Goal: Task Accomplishment & Management: Use online tool/utility

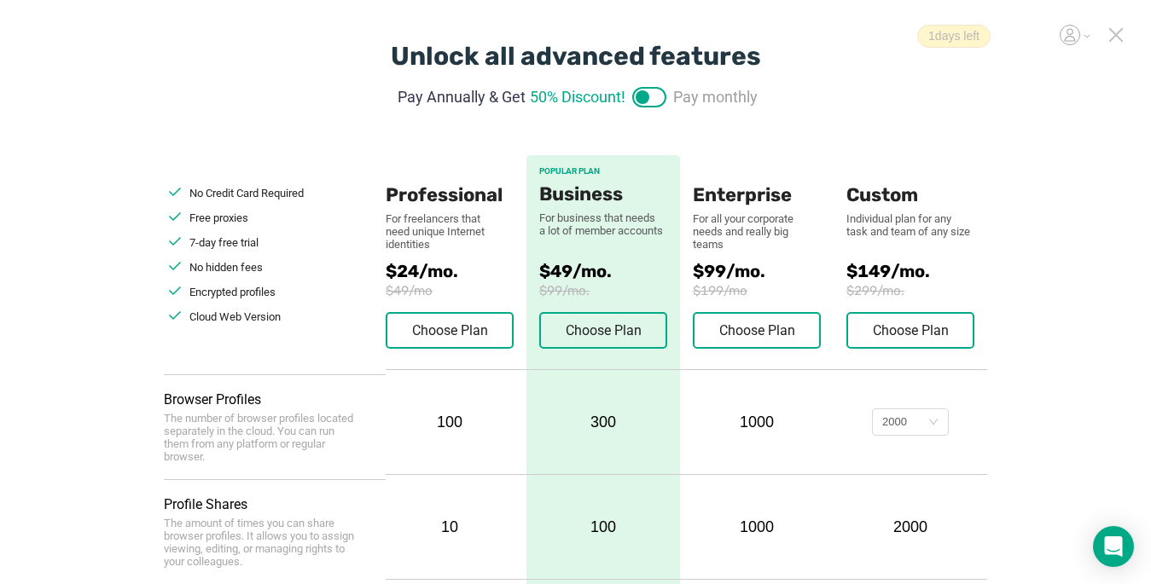
click at [1121, 33] on icon at bounding box center [1115, 34] width 15 height 15
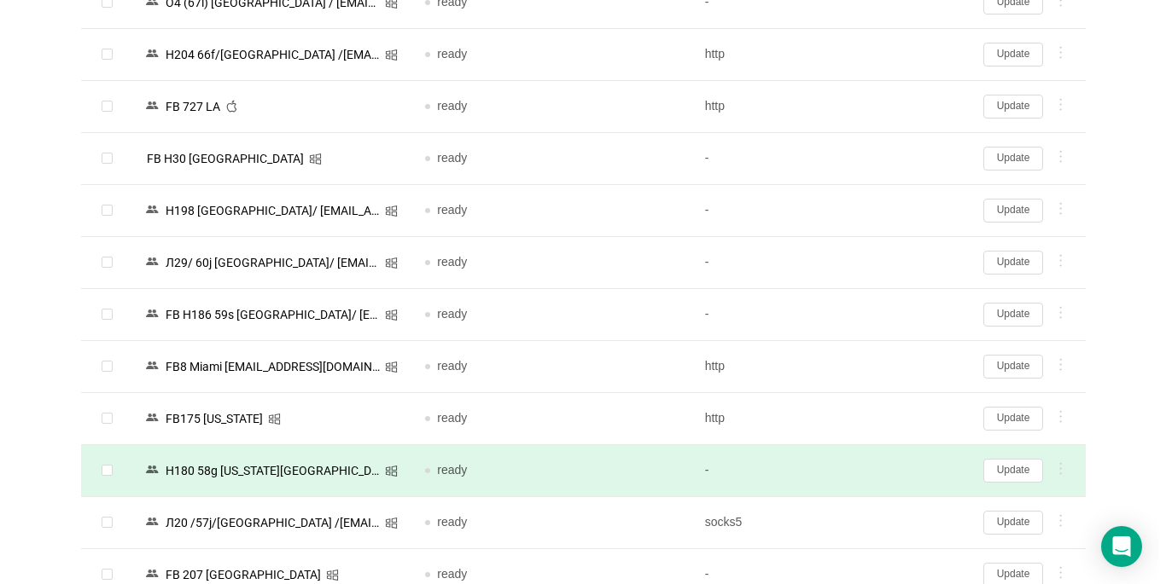
scroll to position [1365, 0]
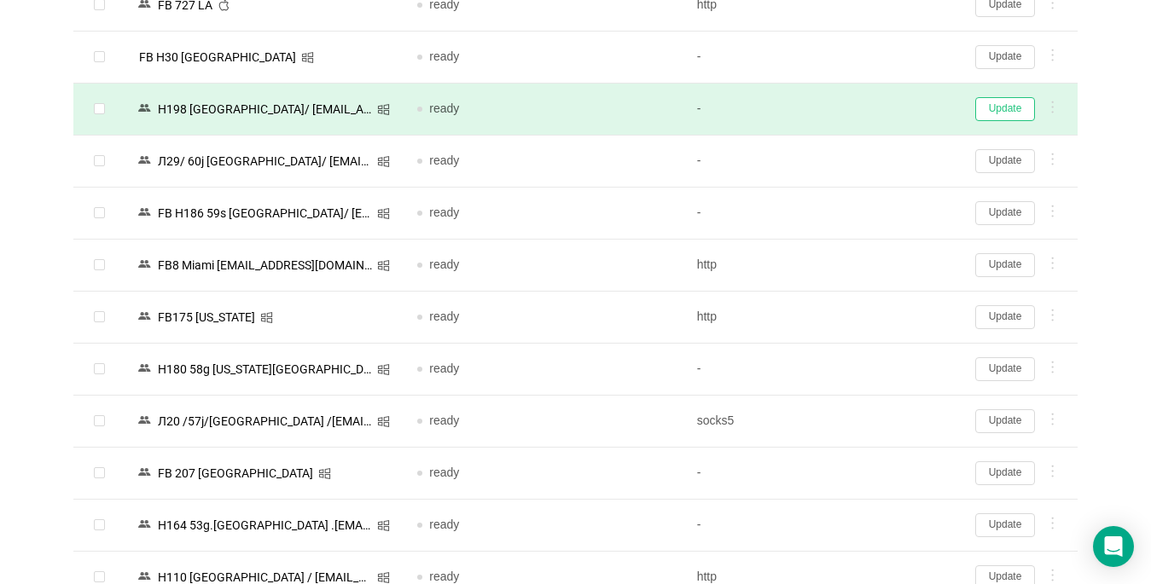
click at [1008, 108] on button "Update" at bounding box center [1005, 109] width 60 height 24
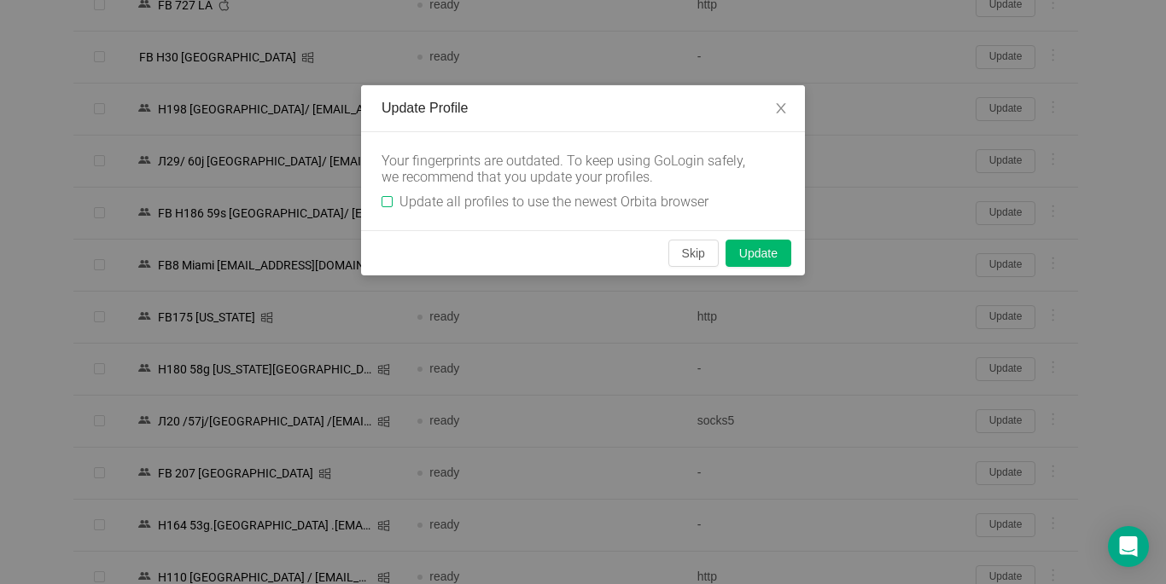
click at [385, 204] on input "Update all profiles to use the newest Orbita browser" at bounding box center [386, 201] width 11 height 11
checkbox input "true"
click at [683, 252] on button "Skip" at bounding box center [693, 253] width 50 height 27
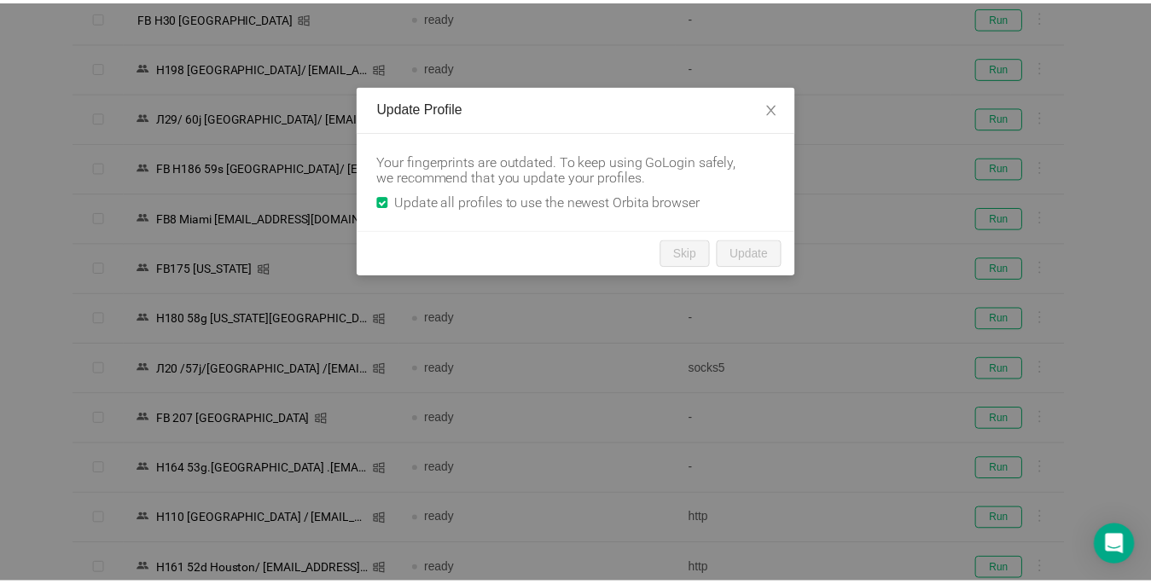
scroll to position [1327, 0]
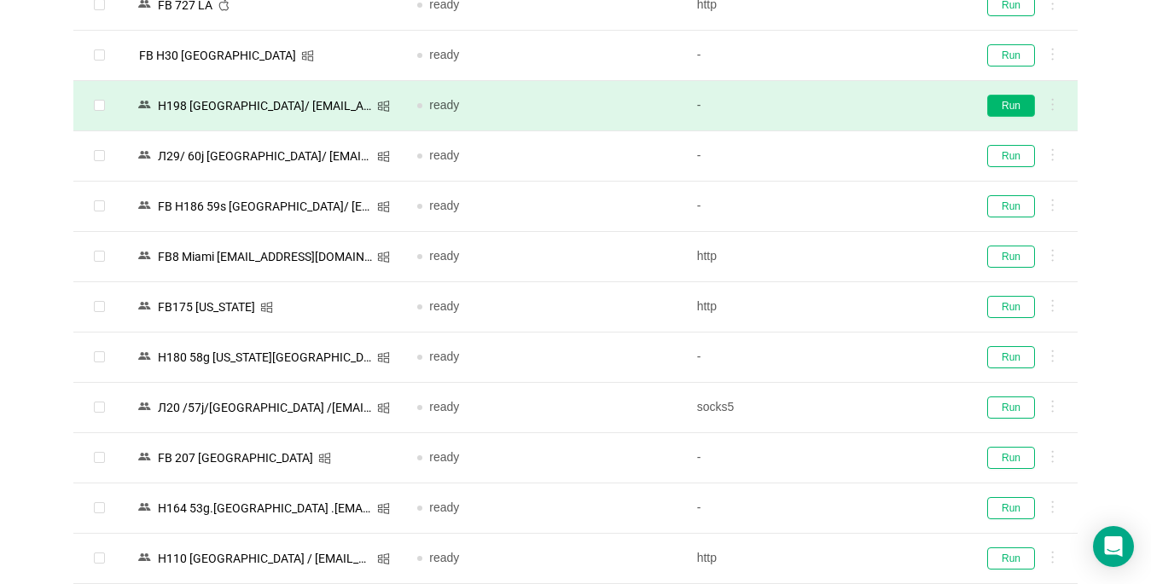
click at [1011, 106] on button "Run" at bounding box center [1011, 106] width 48 height 22
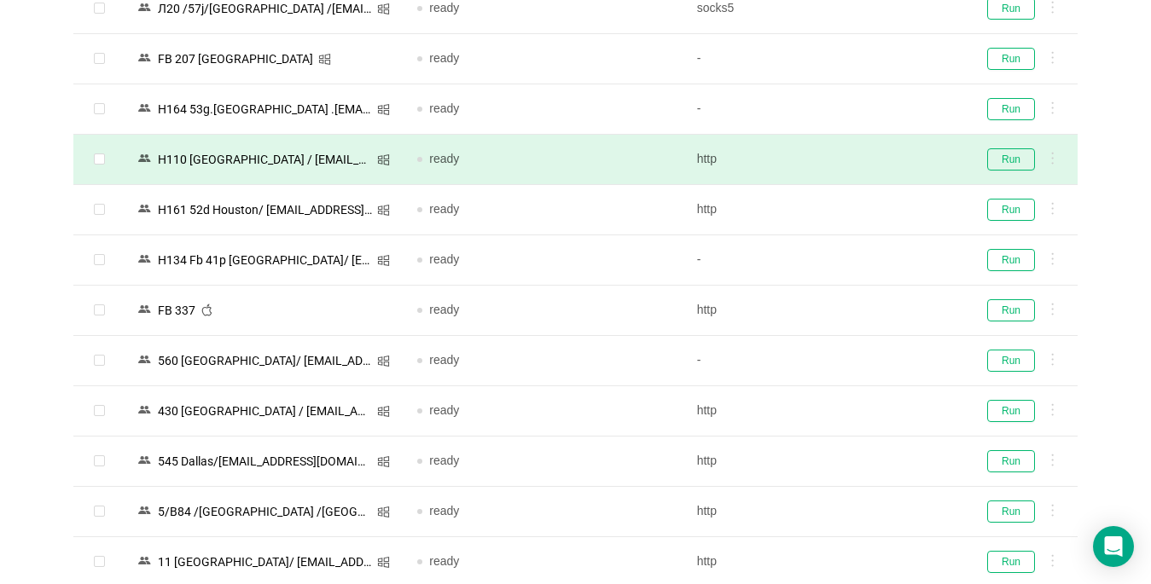
scroll to position [1753, 0]
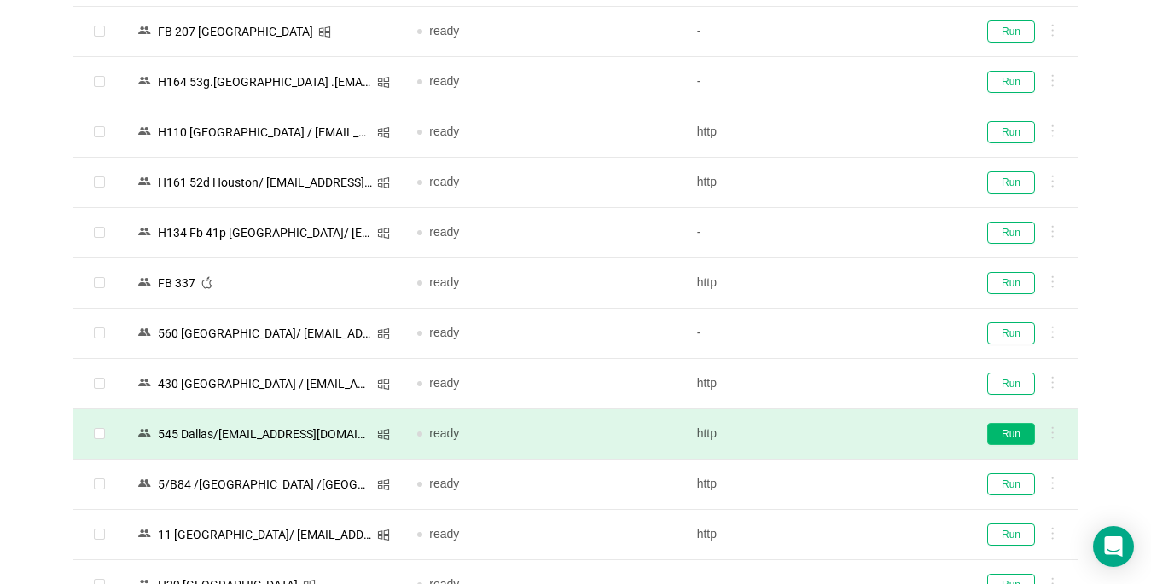
click at [1016, 431] on button "Run" at bounding box center [1011, 434] width 48 height 22
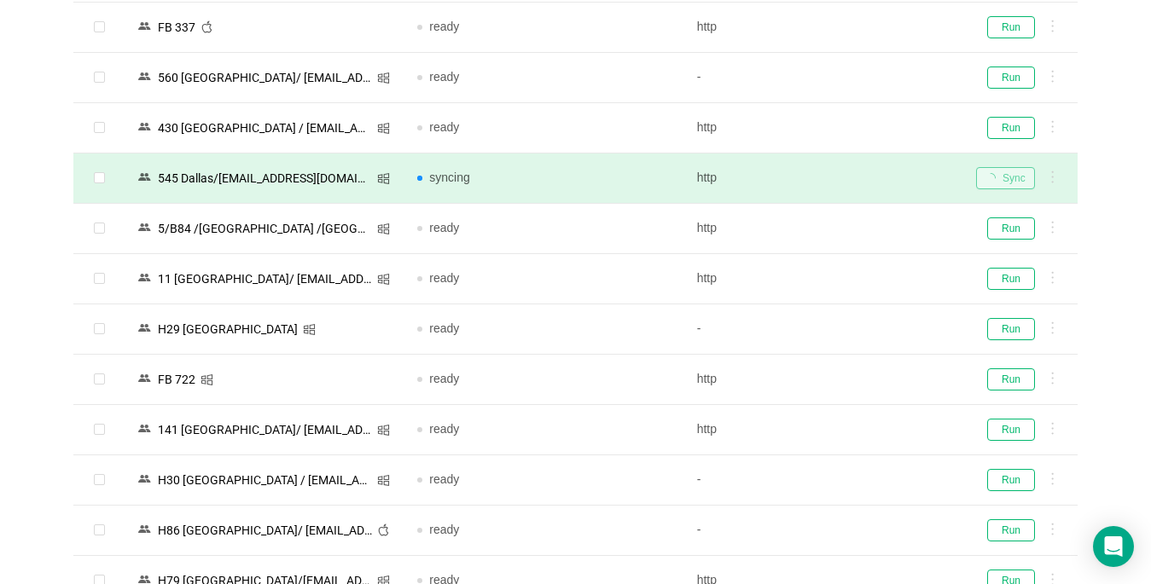
scroll to position [815, 0]
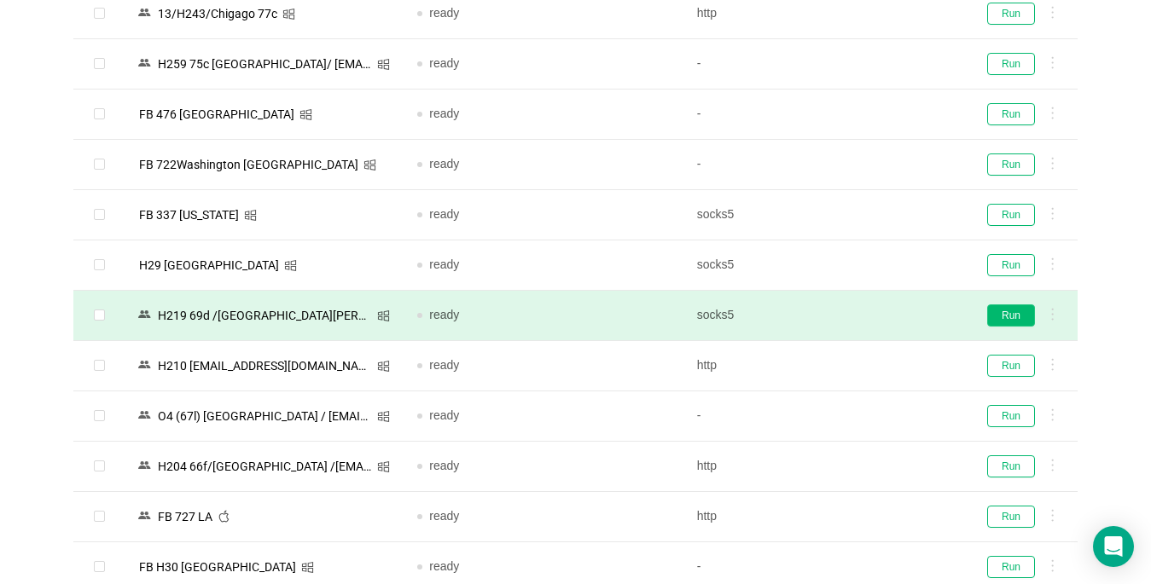
click at [1014, 311] on button "Run" at bounding box center [1011, 316] width 48 height 22
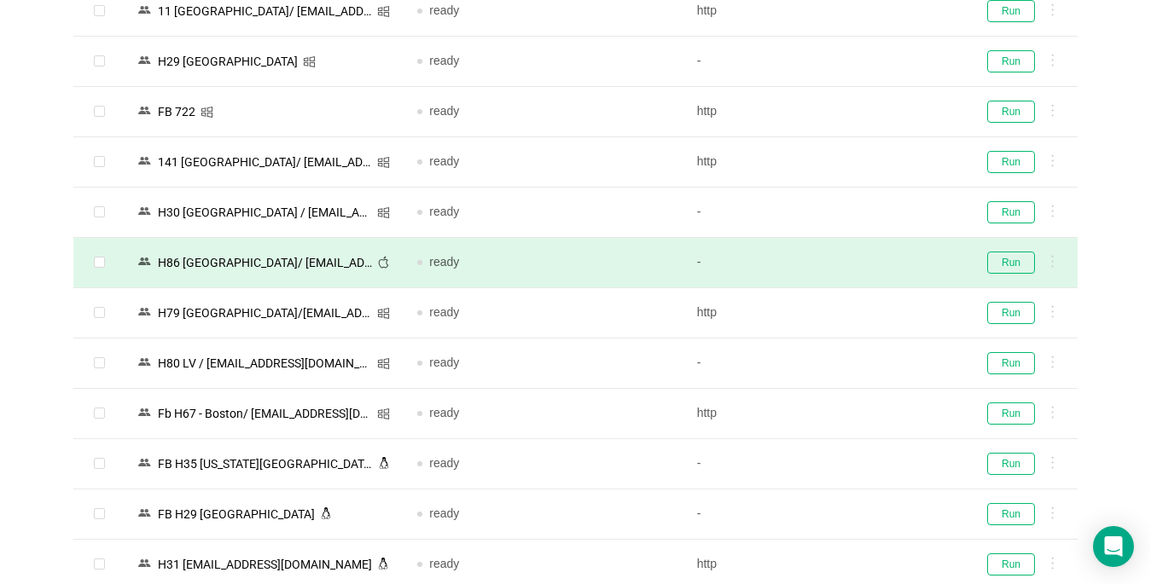
scroll to position [2351, 0]
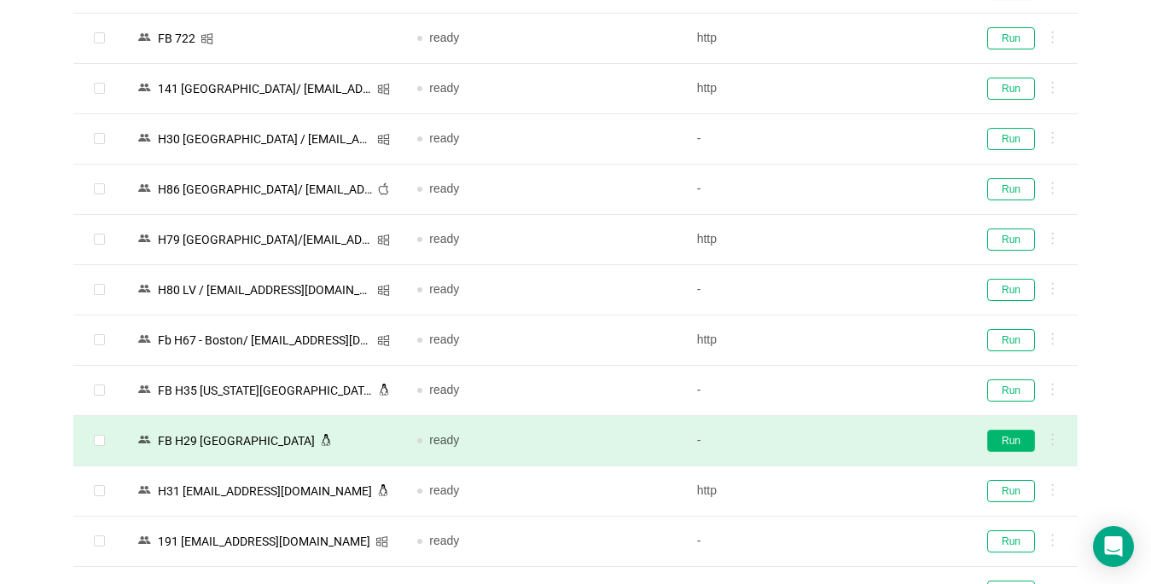
click at [1013, 444] on button "Run" at bounding box center [1011, 441] width 48 height 22
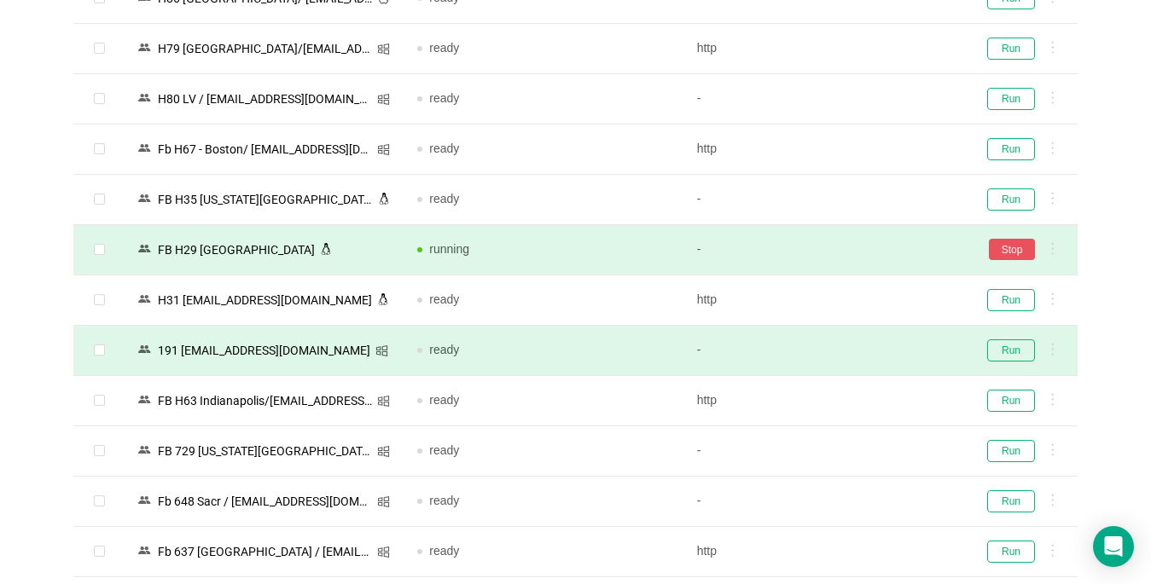
scroll to position [2607, 0]
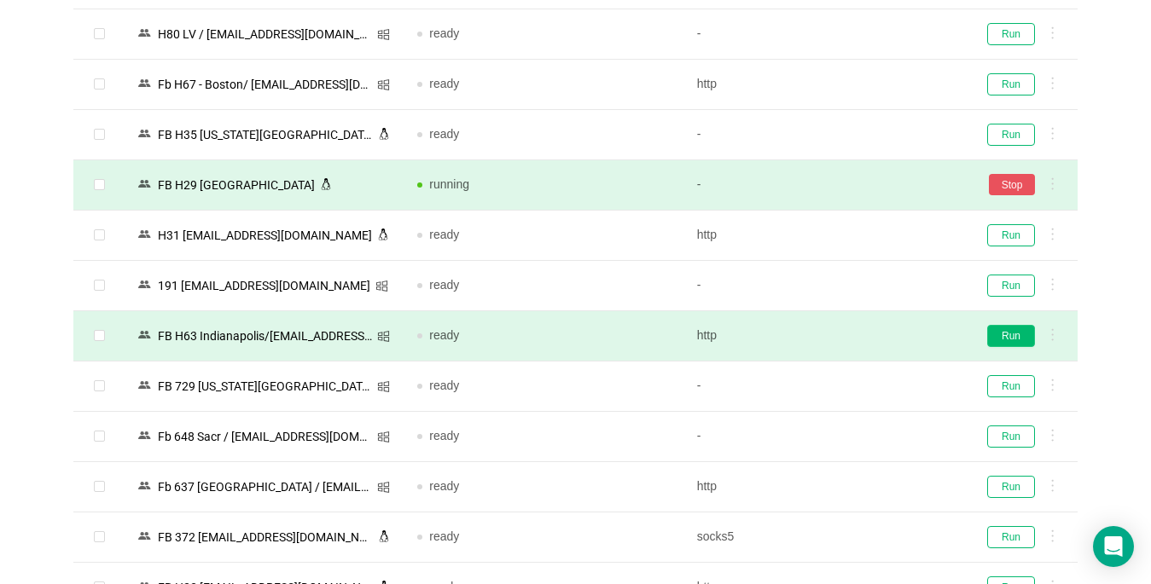
click at [1020, 334] on button "Run" at bounding box center [1011, 336] width 48 height 22
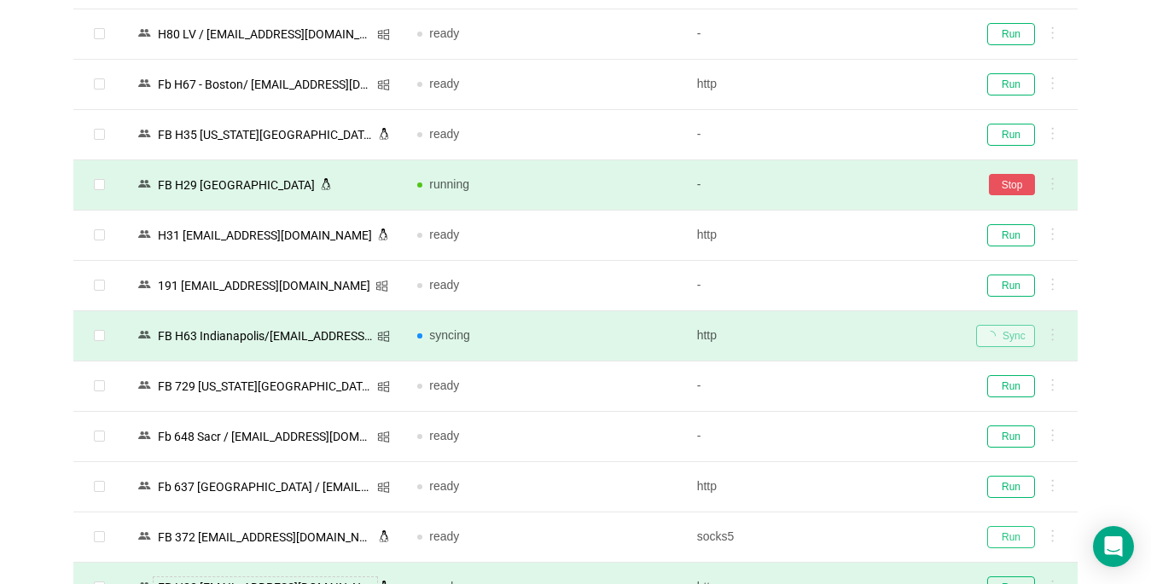
drag, startPoint x: 1021, startPoint y: 538, endPoint x: 364, endPoint y: 583, distance: 658.5
click at [1020, 538] on button "Run" at bounding box center [1011, 537] width 48 height 22
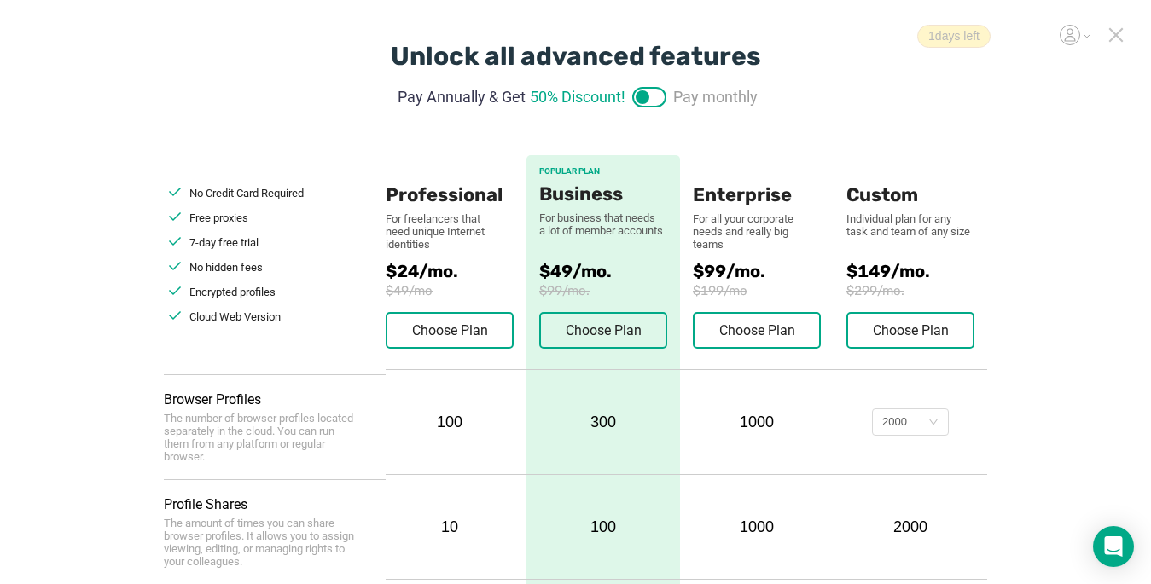
click at [1118, 37] on icon at bounding box center [1116, 35] width 12 height 12
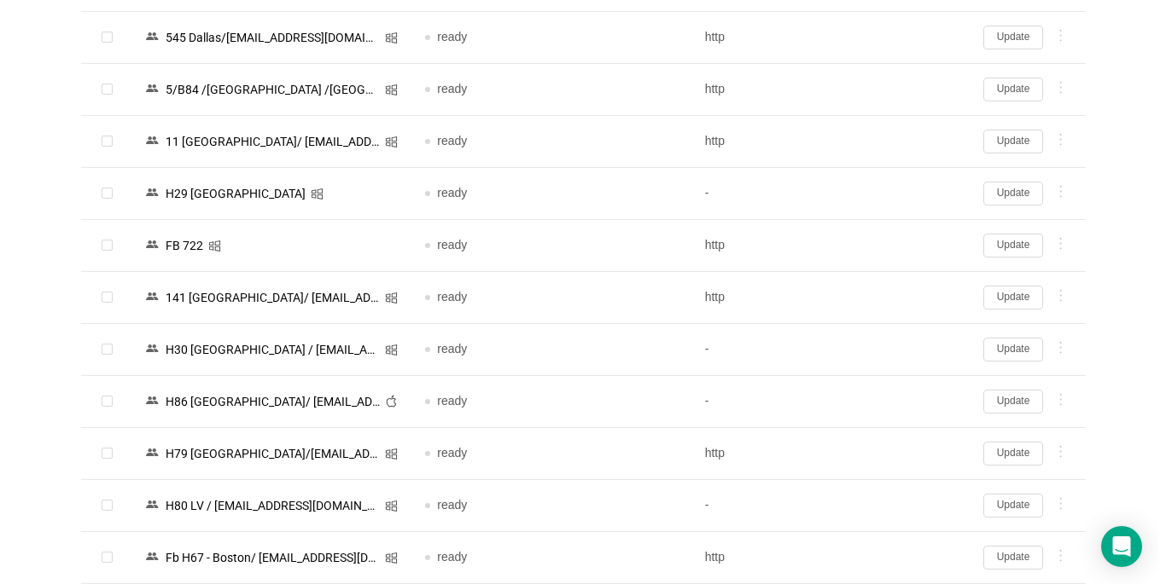
scroll to position [2521, 0]
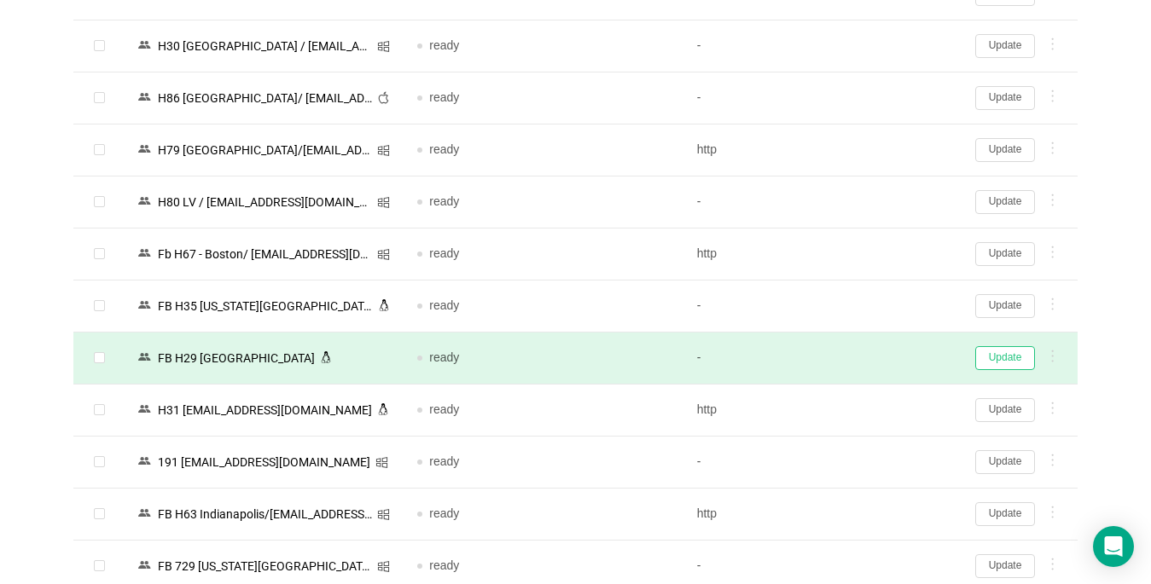
click at [1009, 358] on button "Update" at bounding box center [1005, 358] width 60 height 24
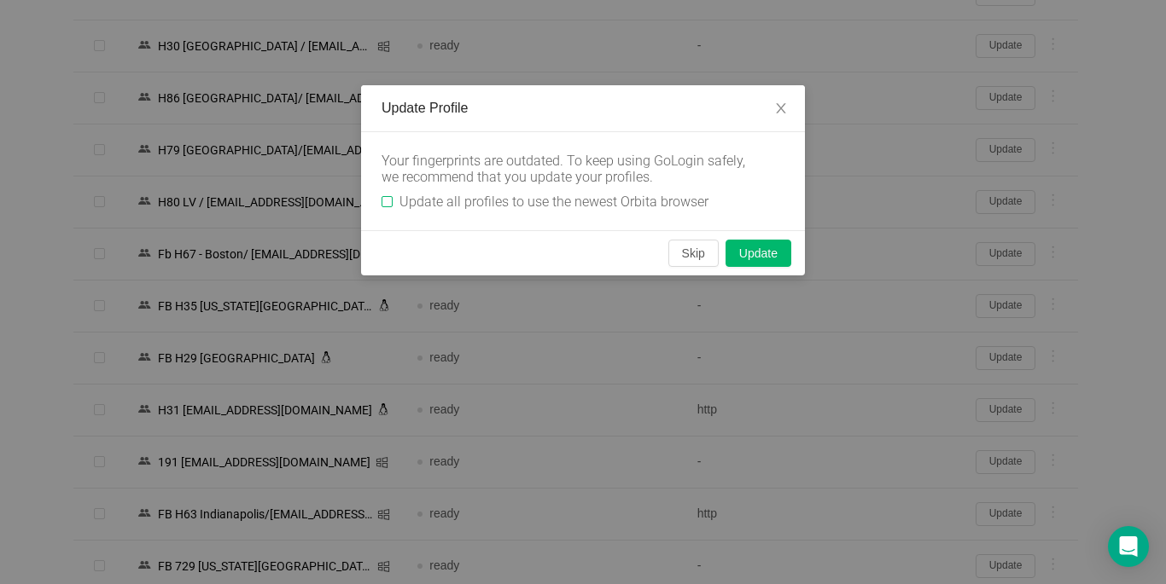
click at [391, 201] on input "Update all profiles to use the newest Orbita browser" at bounding box center [386, 201] width 11 height 11
checkbox input "true"
click at [701, 250] on button "Skip" at bounding box center [693, 253] width 50 height 27
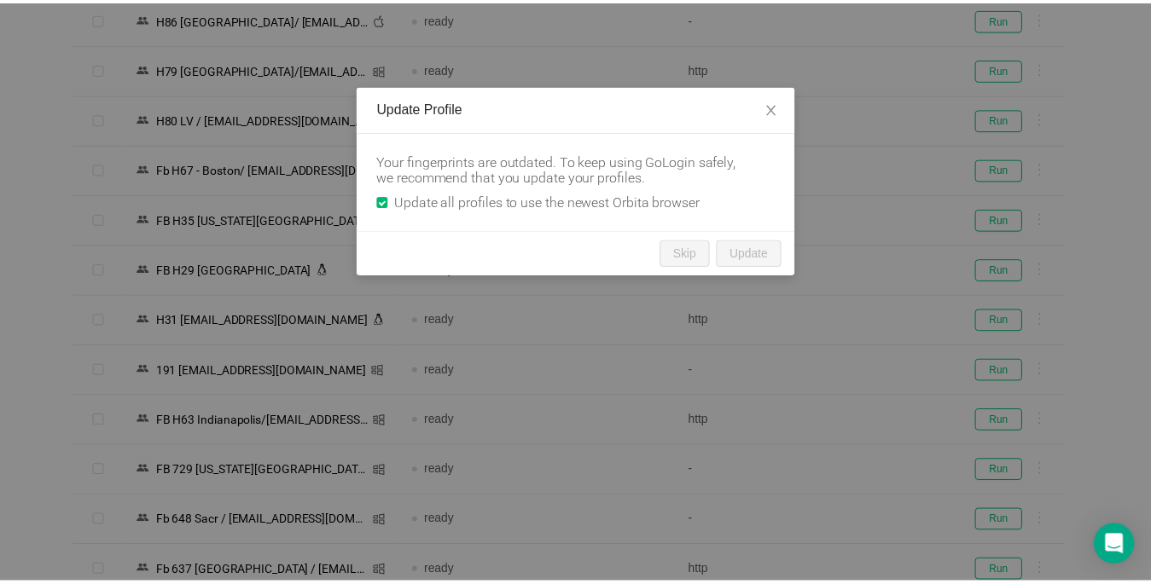
scroll to position [2445, 0]
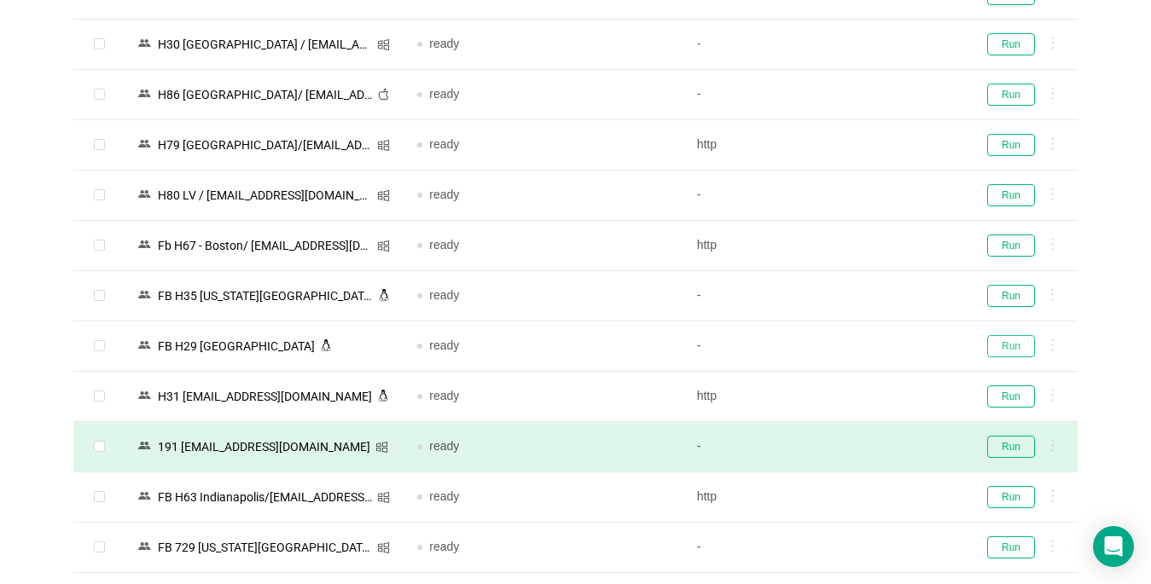
click at [1004, 346] on button "Run" at bounding box center [1011, 346] width 48 height 22
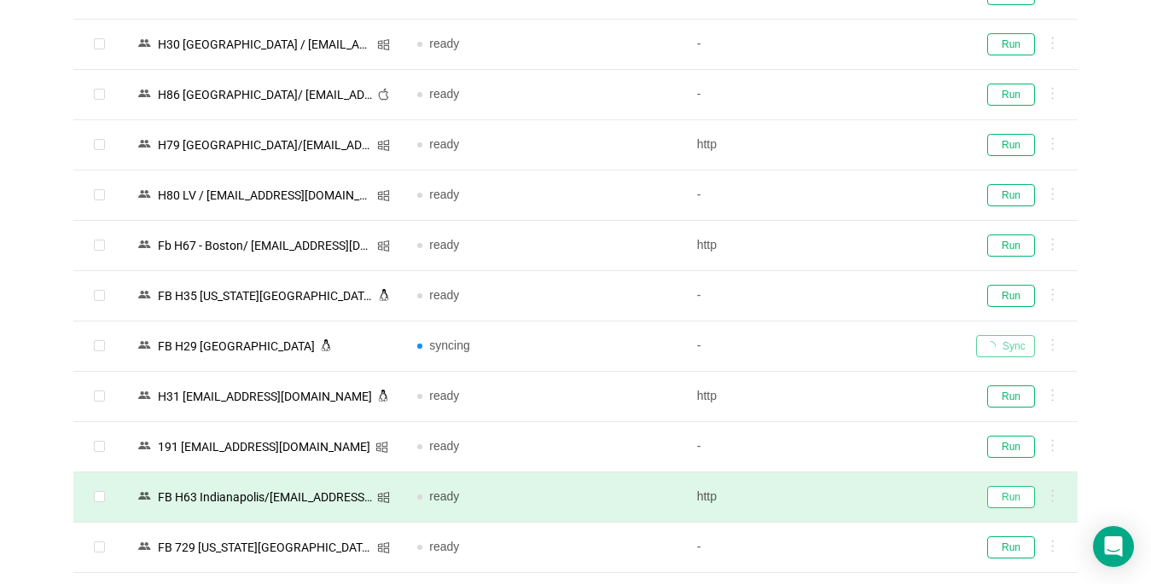
drag, startPoint x: 1008, startPoint y: 496, endPoint x: 997, endPoint y: 477, distance: 21.4
click at [1009, 496] on button "Run" at bounding box center [1011, 497] width 48 height 22
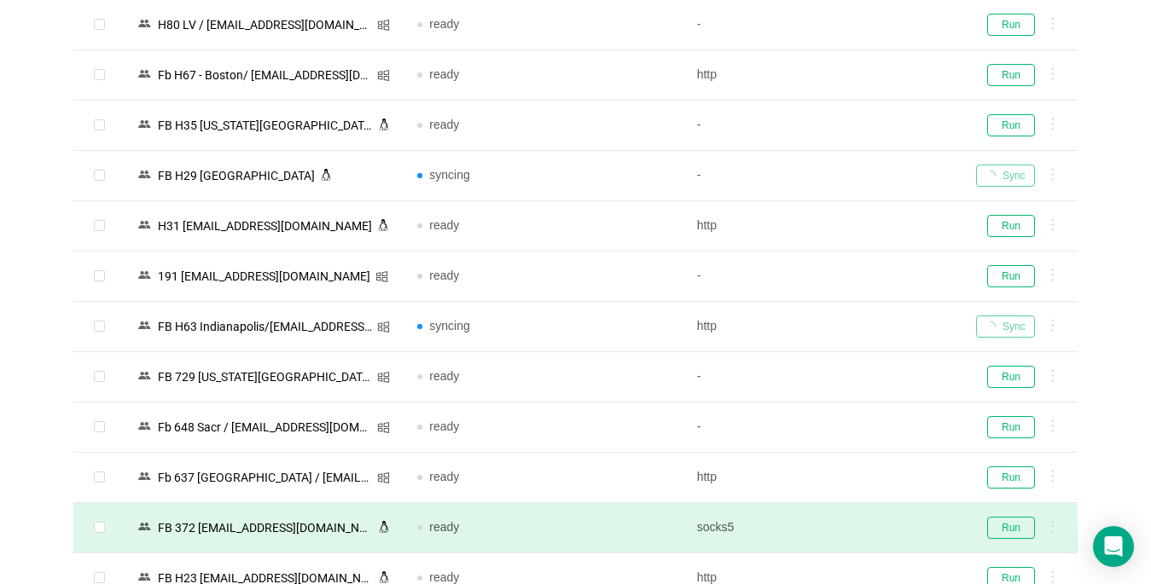
scroll to position [2701, 0]
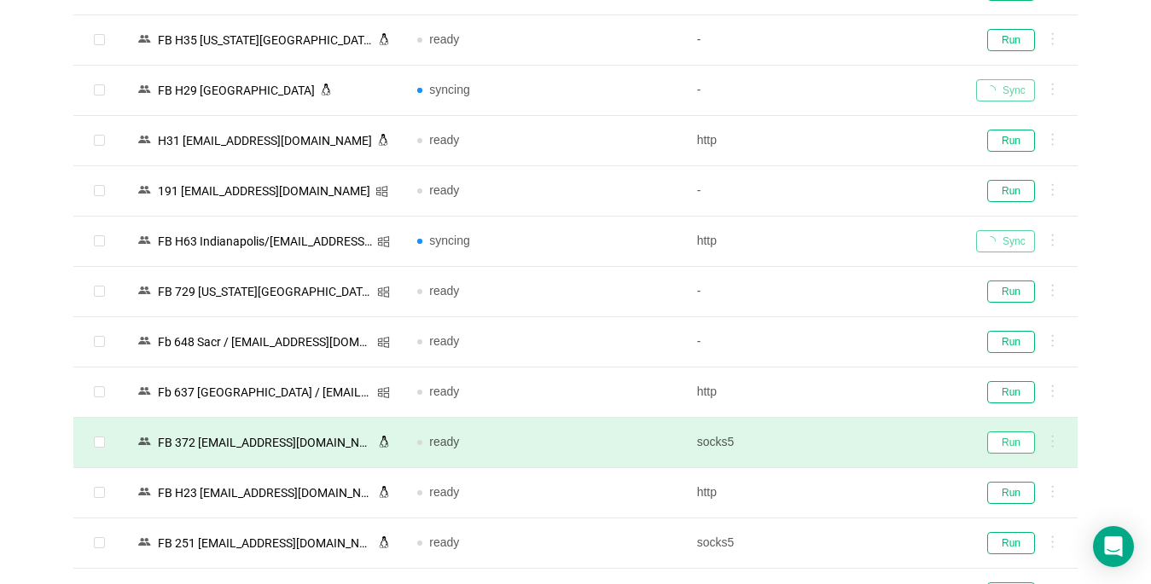
click at [1009, 439] on button "Run" at bounding box center [1011, 443] width 48 height 22
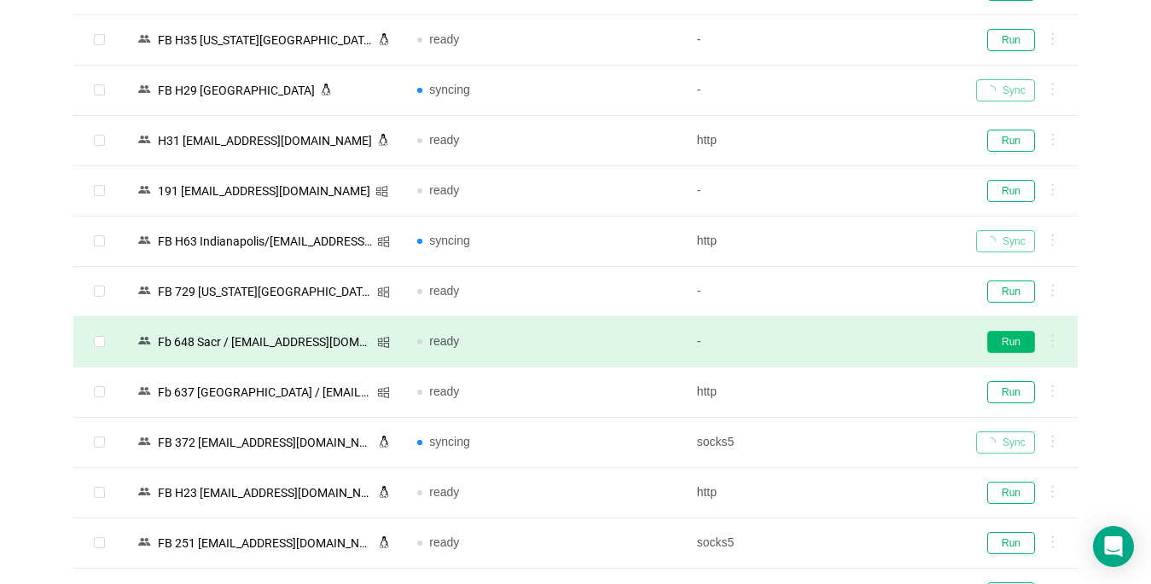
click at [1006, 341] on button "Run" at bounding box center [1011, 342] width 48 height 22
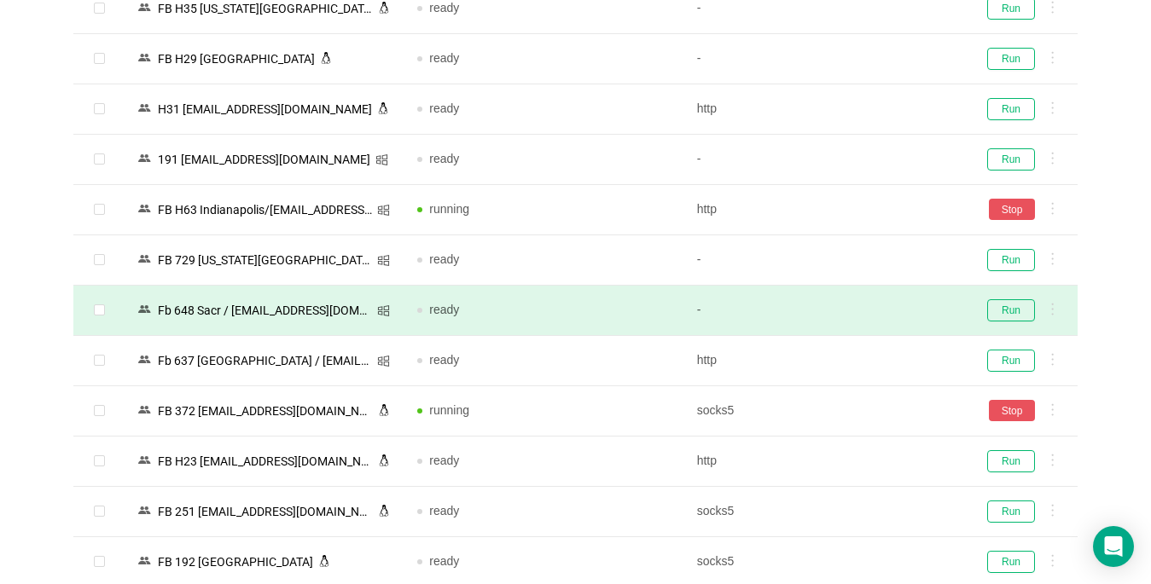
scroll to position [2908, 0]
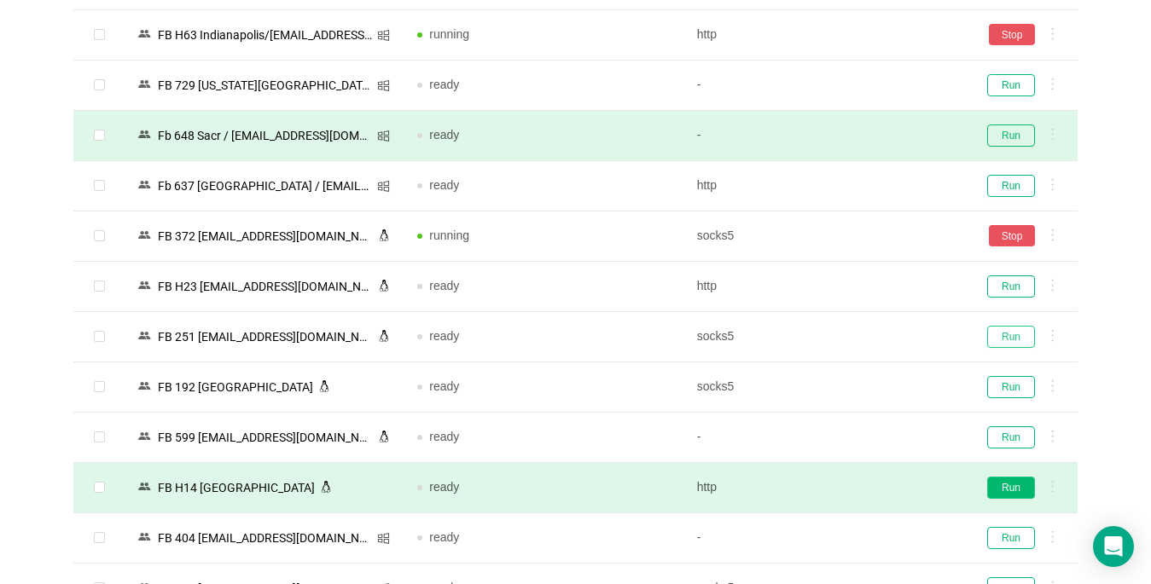
click at [1000, 326] on button "Run" at bounding box center [1011, 337] width 48 height 22
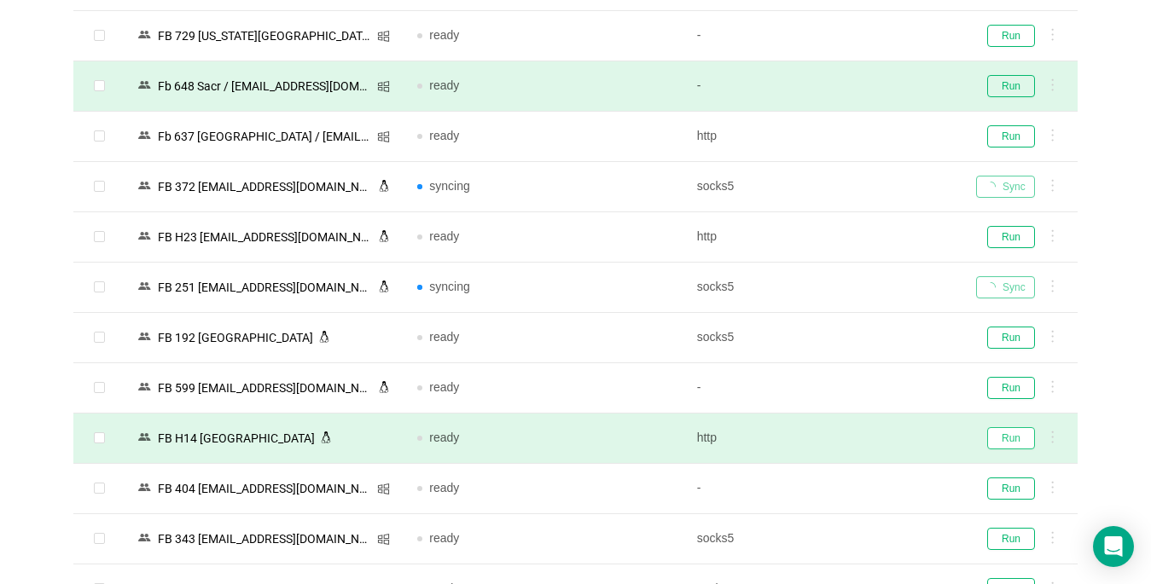
click at [1013, 435] on button "Run" at bounding box center [1011, 438] width 48 height 22
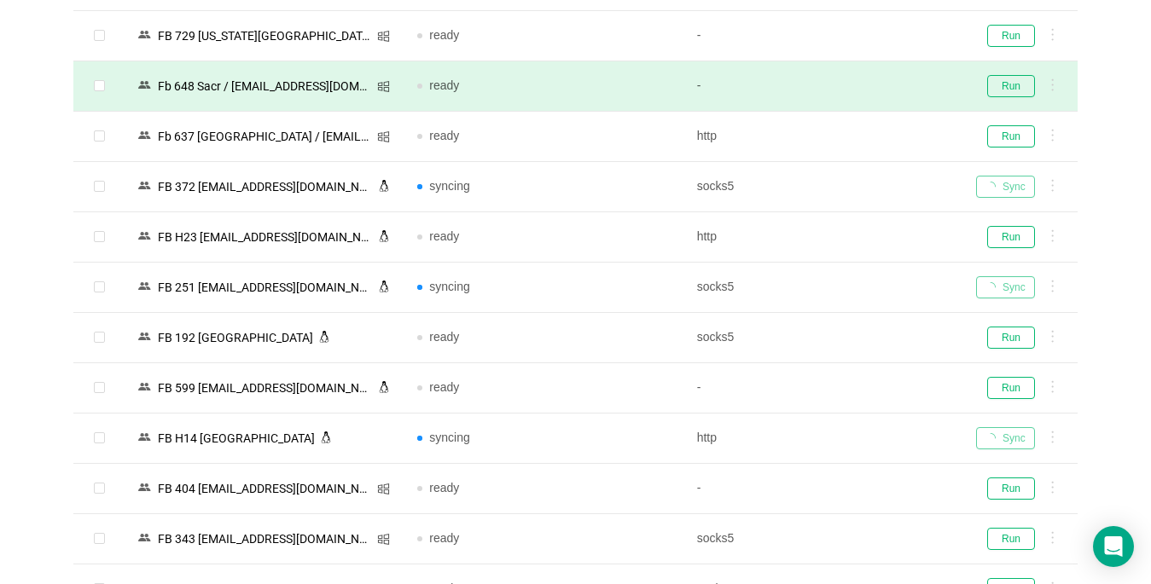
scroll to position [3384, 0]
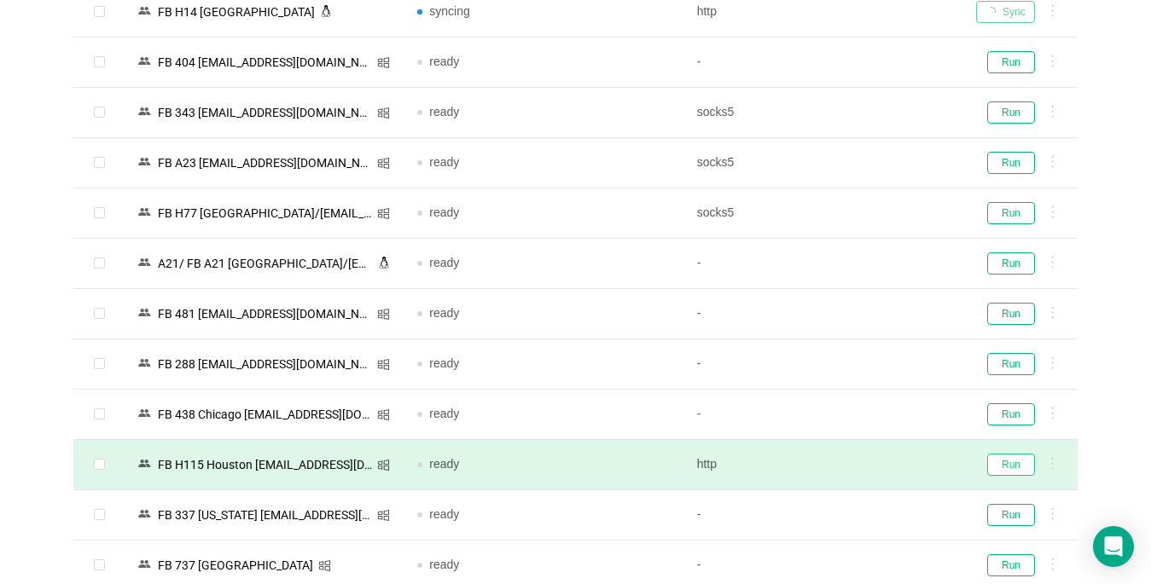
click at [1010, 472] on button "Run" at bounding box center [1011, 465] width 48 height 22
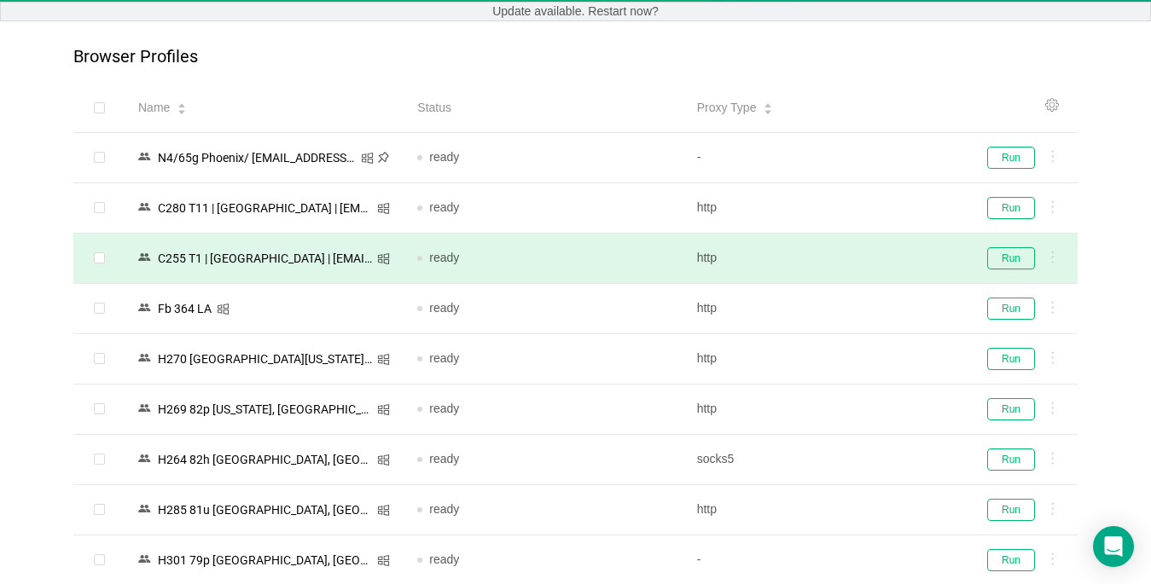
scroll to position [171, 0]
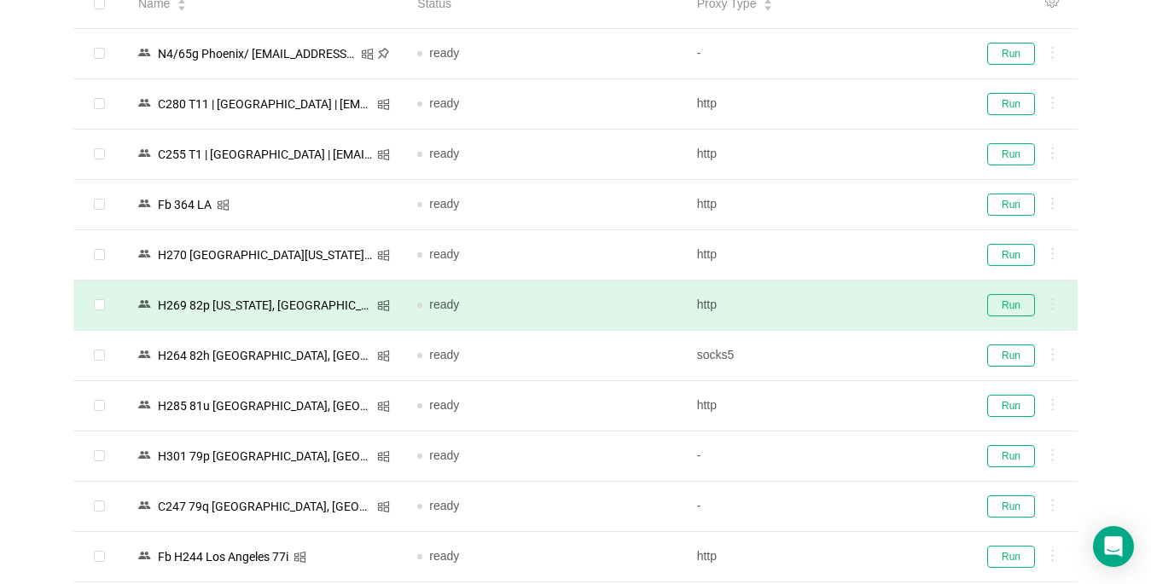
drag, startPoint x: 1063, startPoint y: 259, endPoint x: 965, endPoint y: 311, distance: 111.1
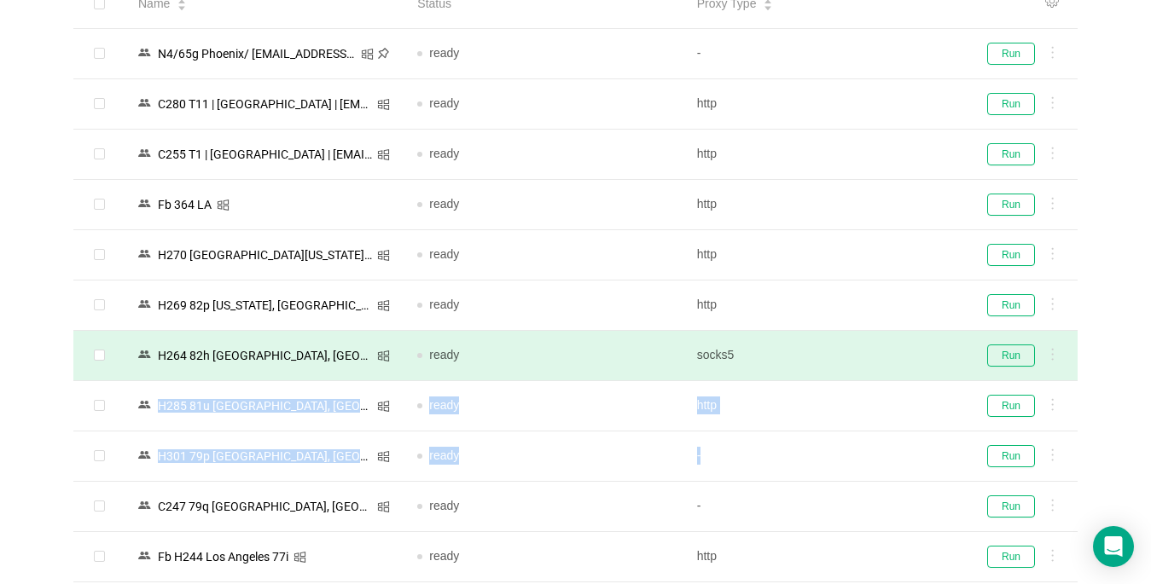
drag, startPoint x: 801, startPoint y: 364, endPoint x: 968, endPoint y: 360, distance: 167.3
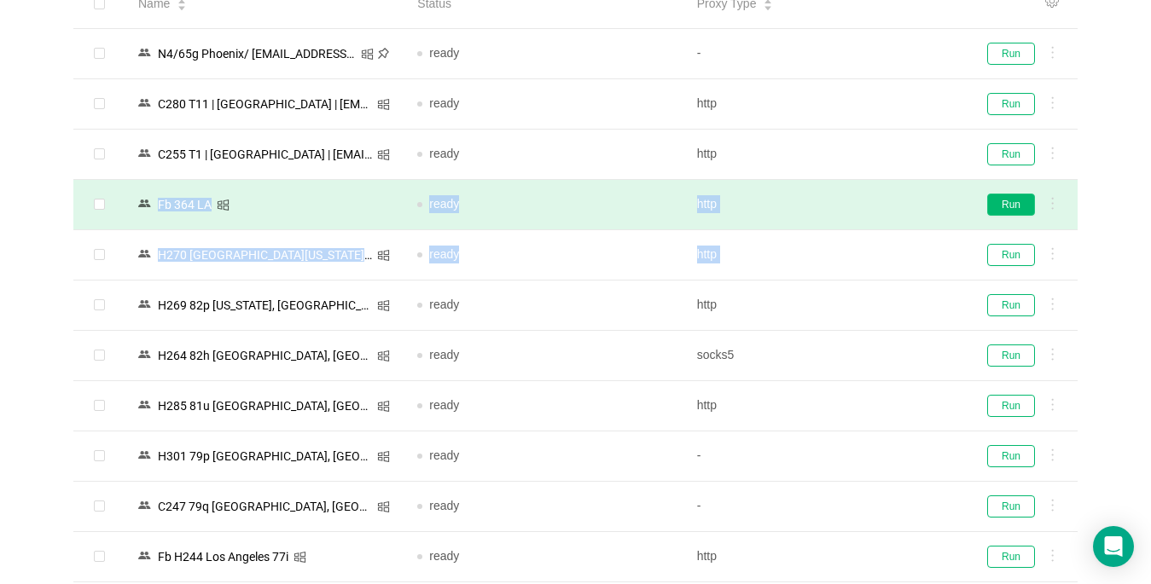
click at [1015, 200] on button "Run" at bounding box center [1011, 205] width 48 height 22
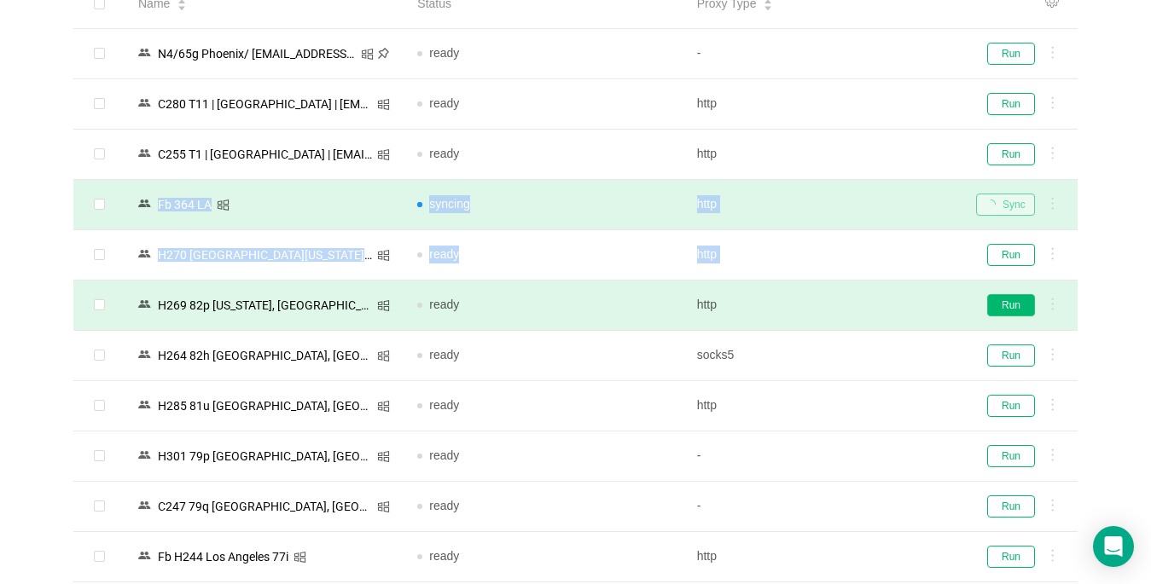
click at [1008, 304] on button "Run" at bounding box center [1011, 305] width 48 height 22
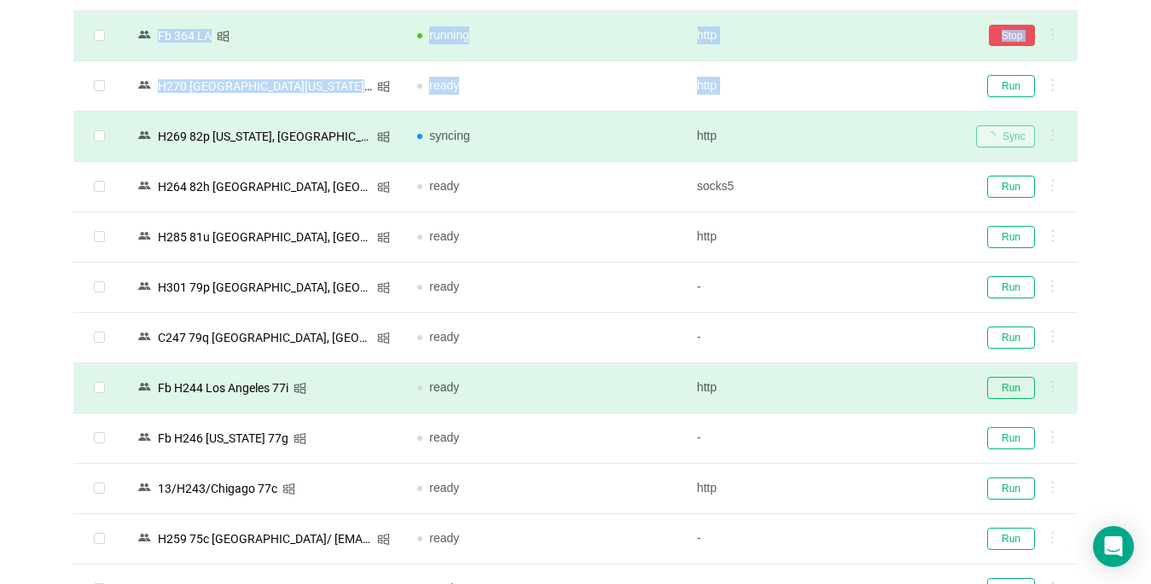
scroll to position [341, 0]
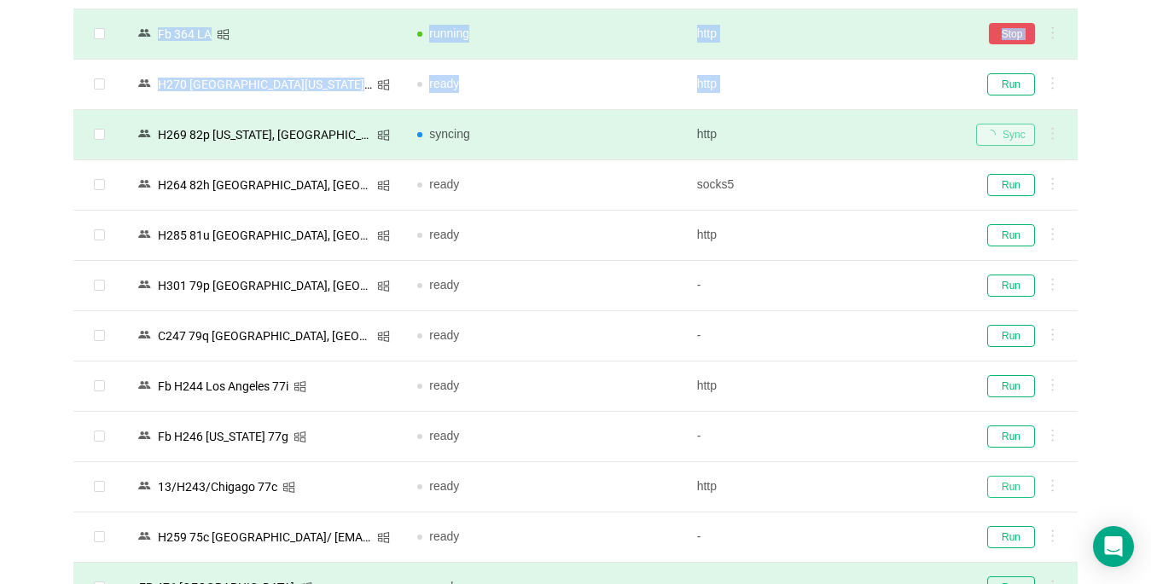
drag, startPoint x: 1010, startPoint y: 480, endPoint x: 459, endPoint y: 576, distance: 559.4
click at [1011, 480] on button "Run" at bounding box center [1011, 487] width 48 height 22
